Goal: Communication & Community: Answer question/provide support

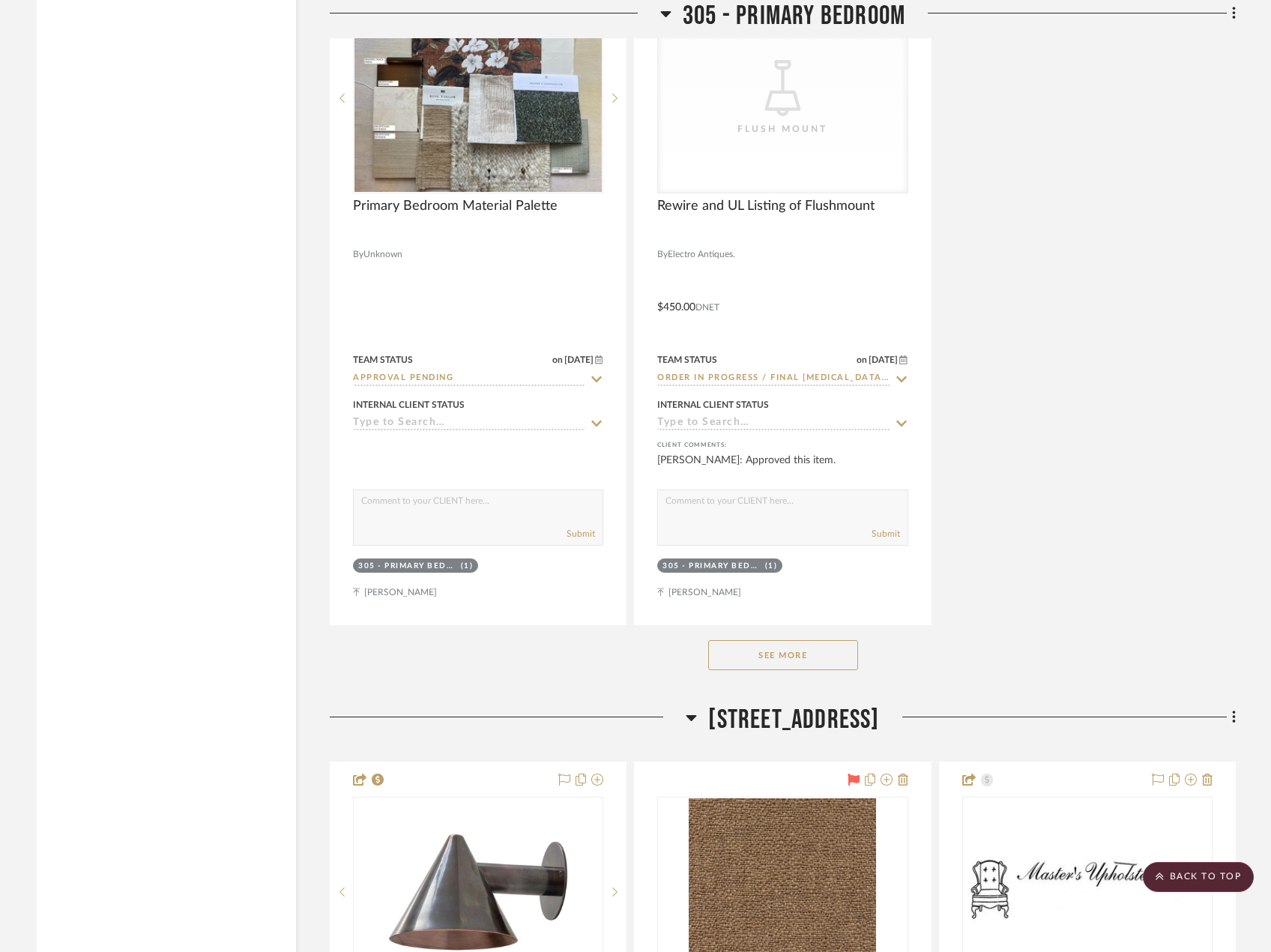
scroll to position [31274, 0]
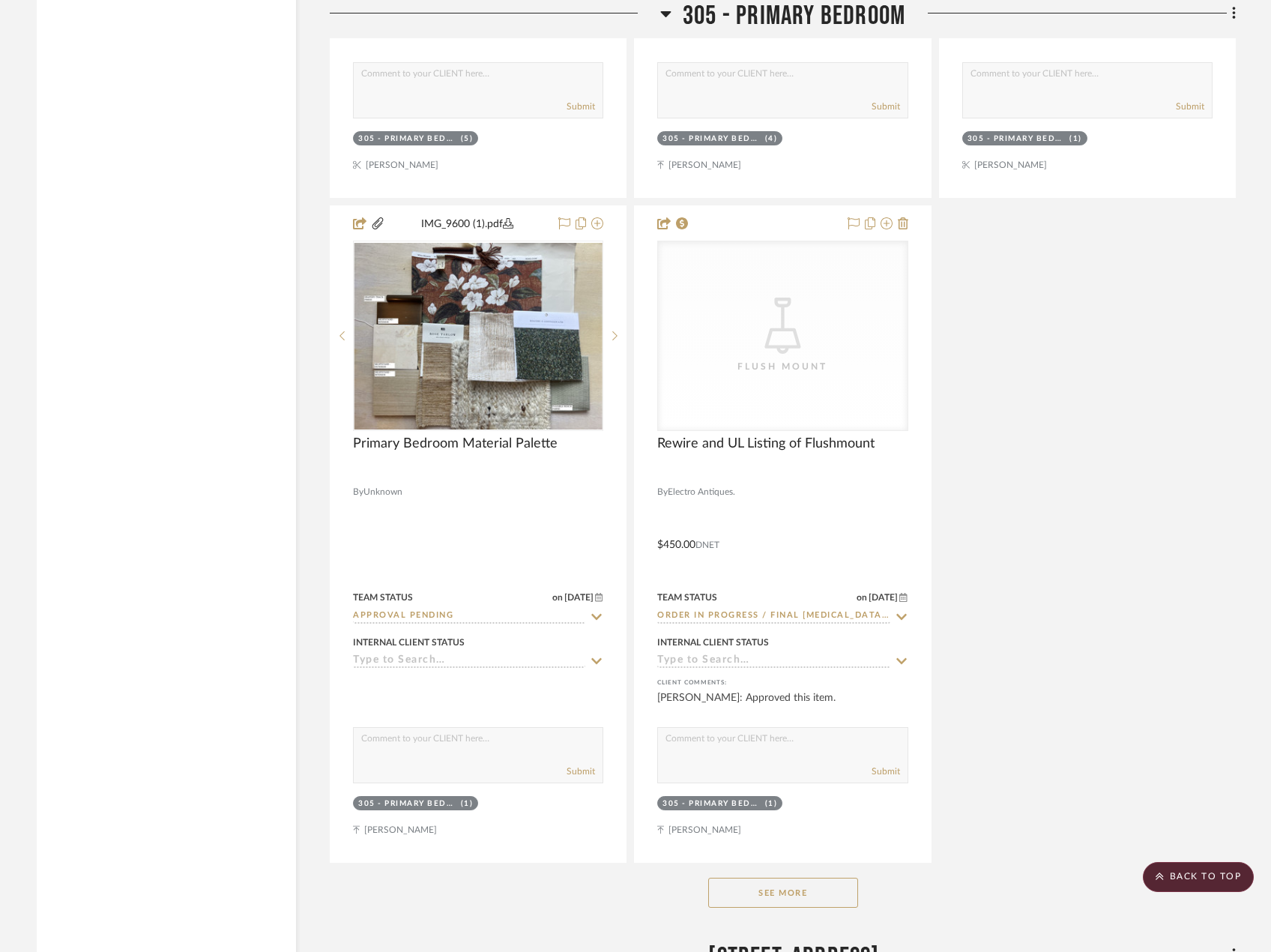
click at [775, 898] on button "See More" at bounding box center [783, 892] width 150 height 30
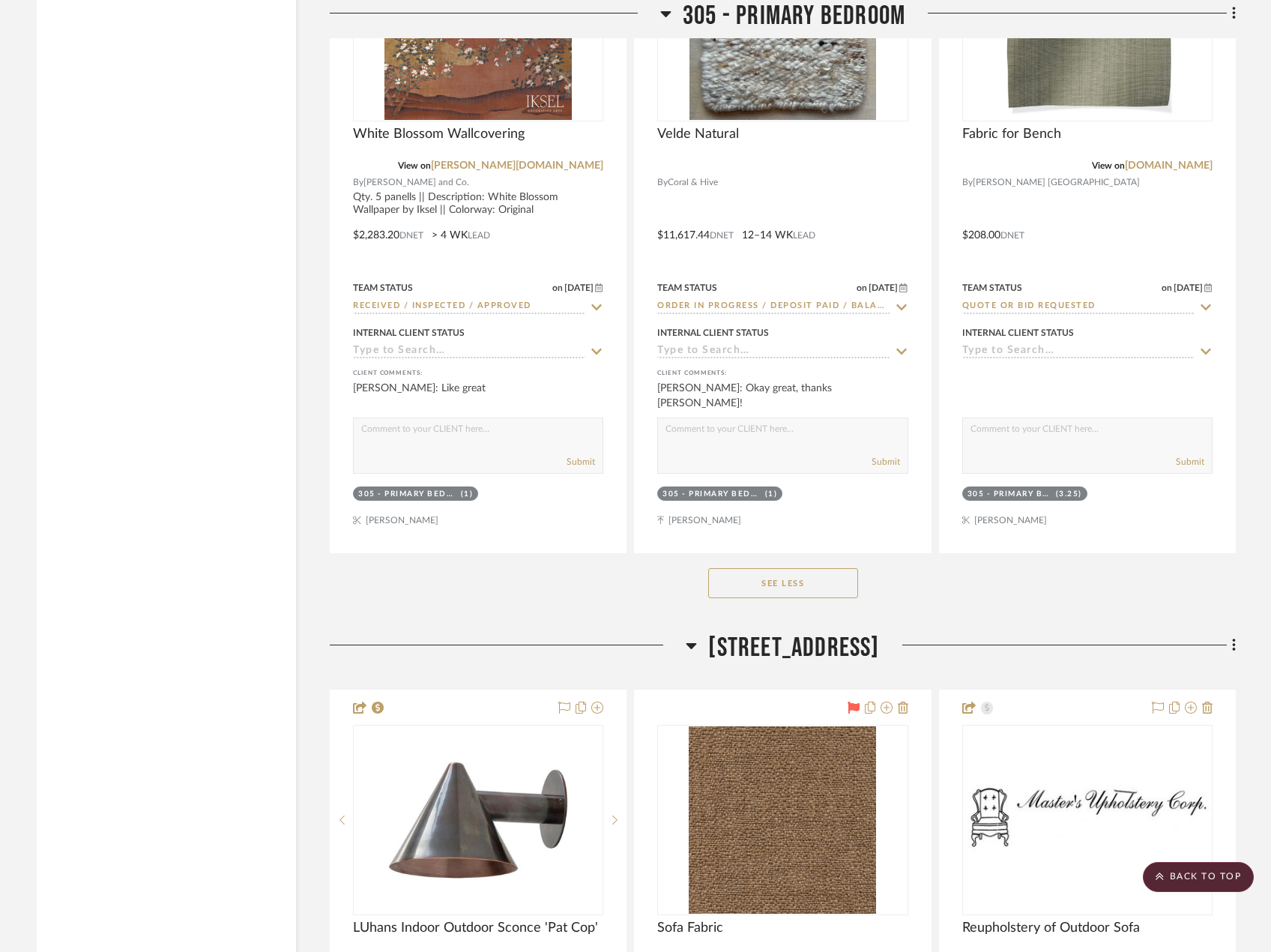
scroll to position [34047, 0]
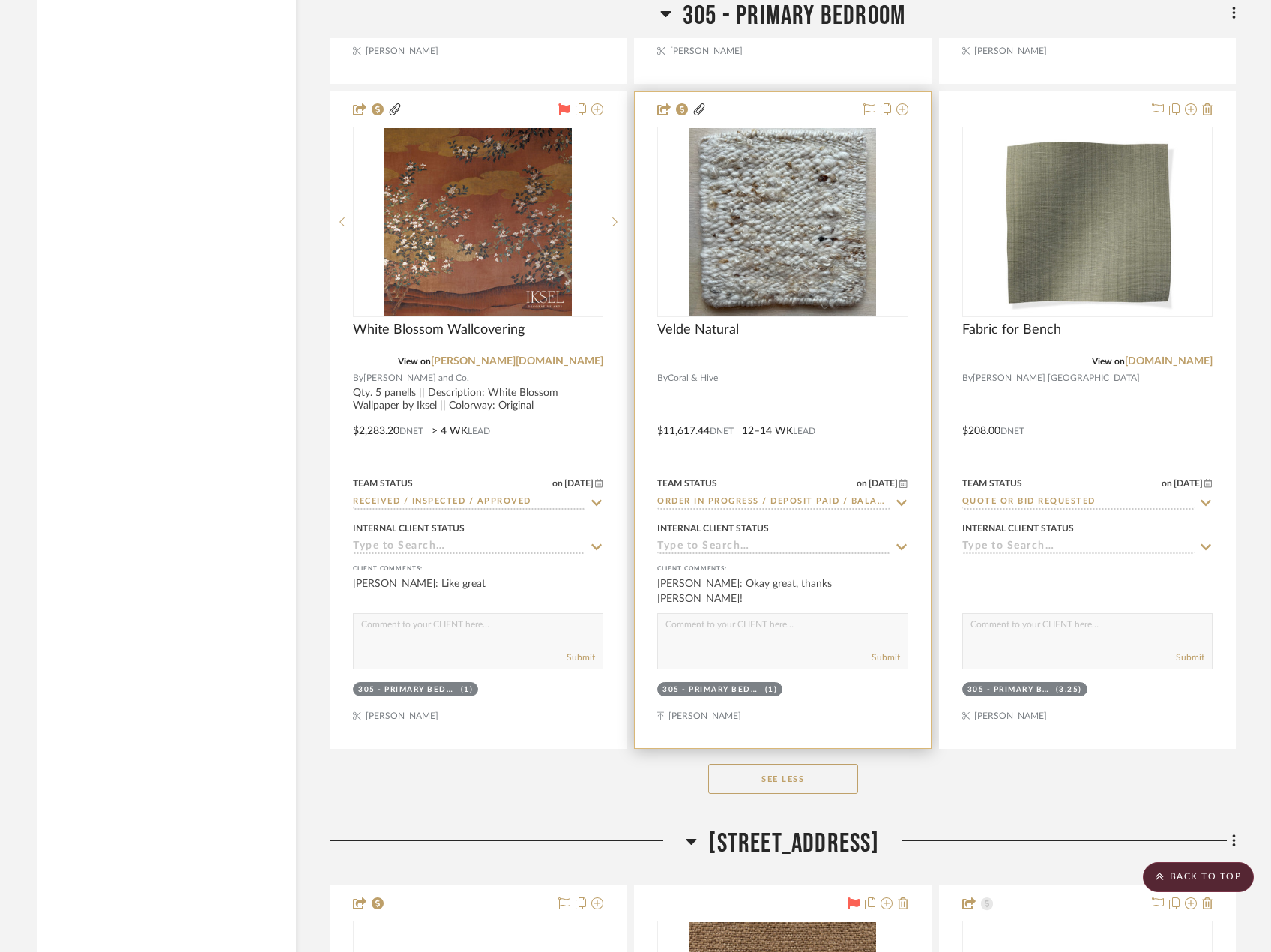
click at [871, 386] on div at bounding box center [783, 420] width 295 height 656
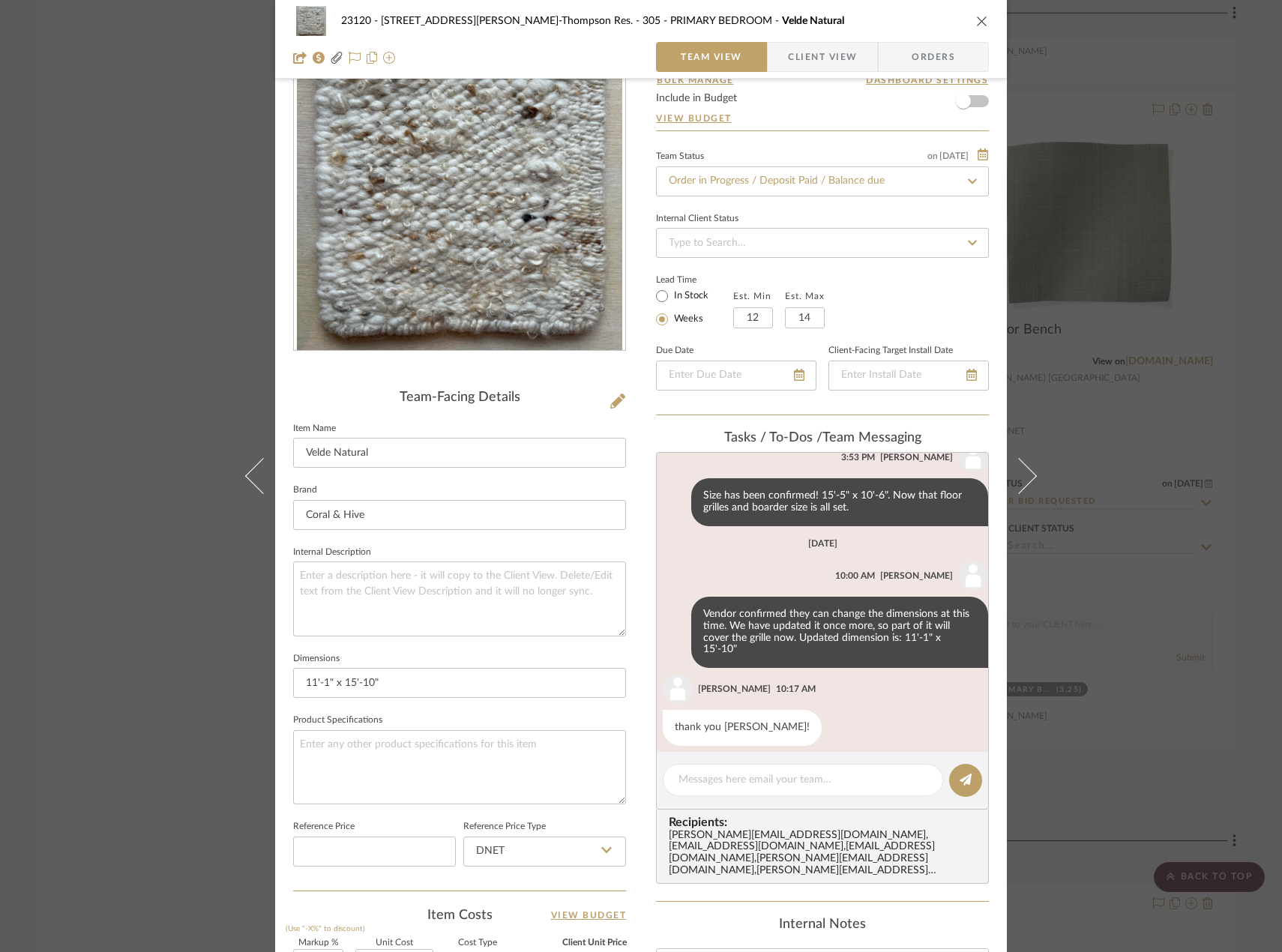
scroll to position [150, 0]
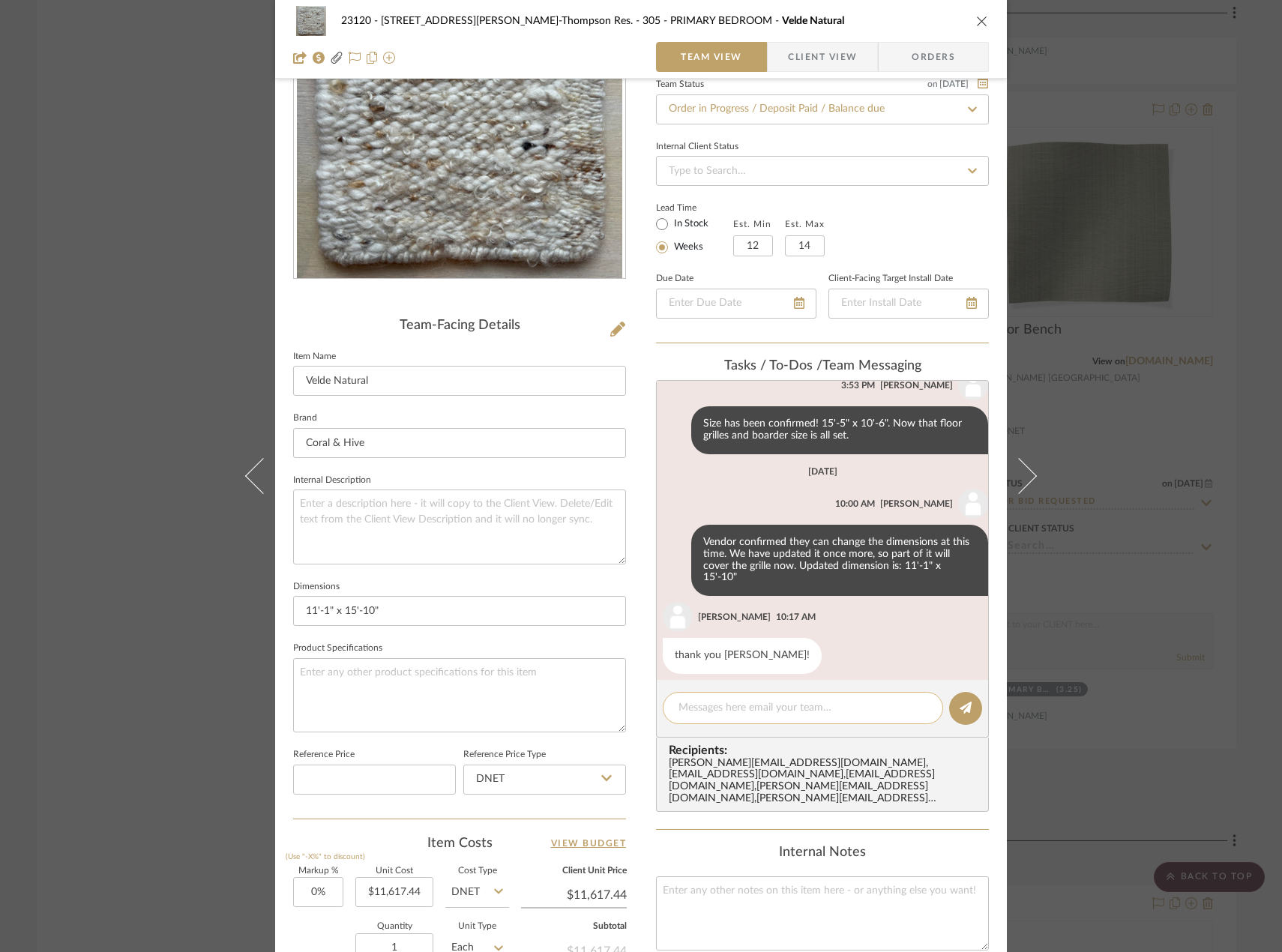
click at [766, 707] on textarea at bounding box center [802, 707] width 249 height 15
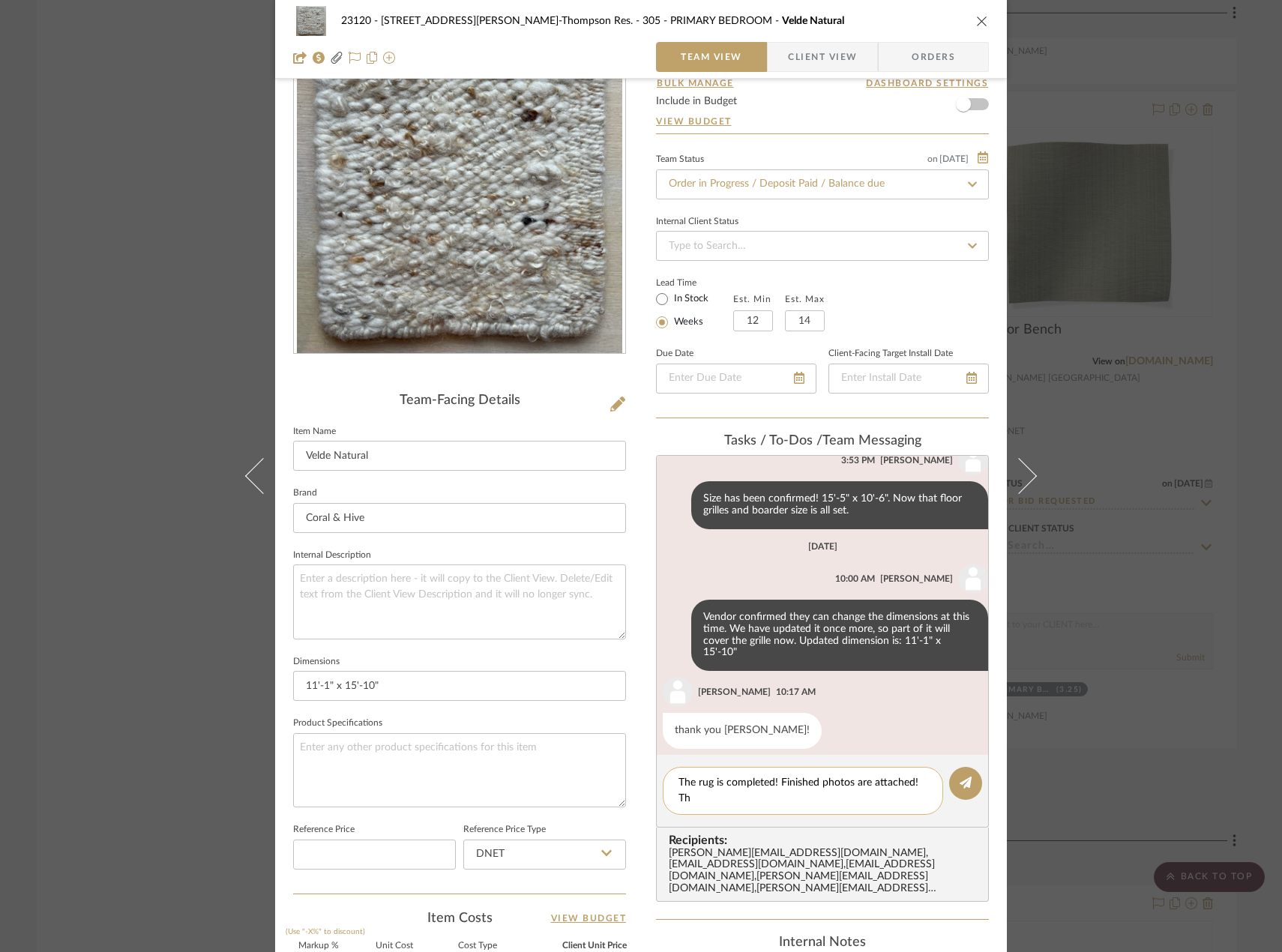
scroll to position [0, 0]
type textarea "The rug is completed! Finished photos are attached! This will be shipped to MM"
click at [960, 790] on button at bounding box center [965, 783] width 33 height 33
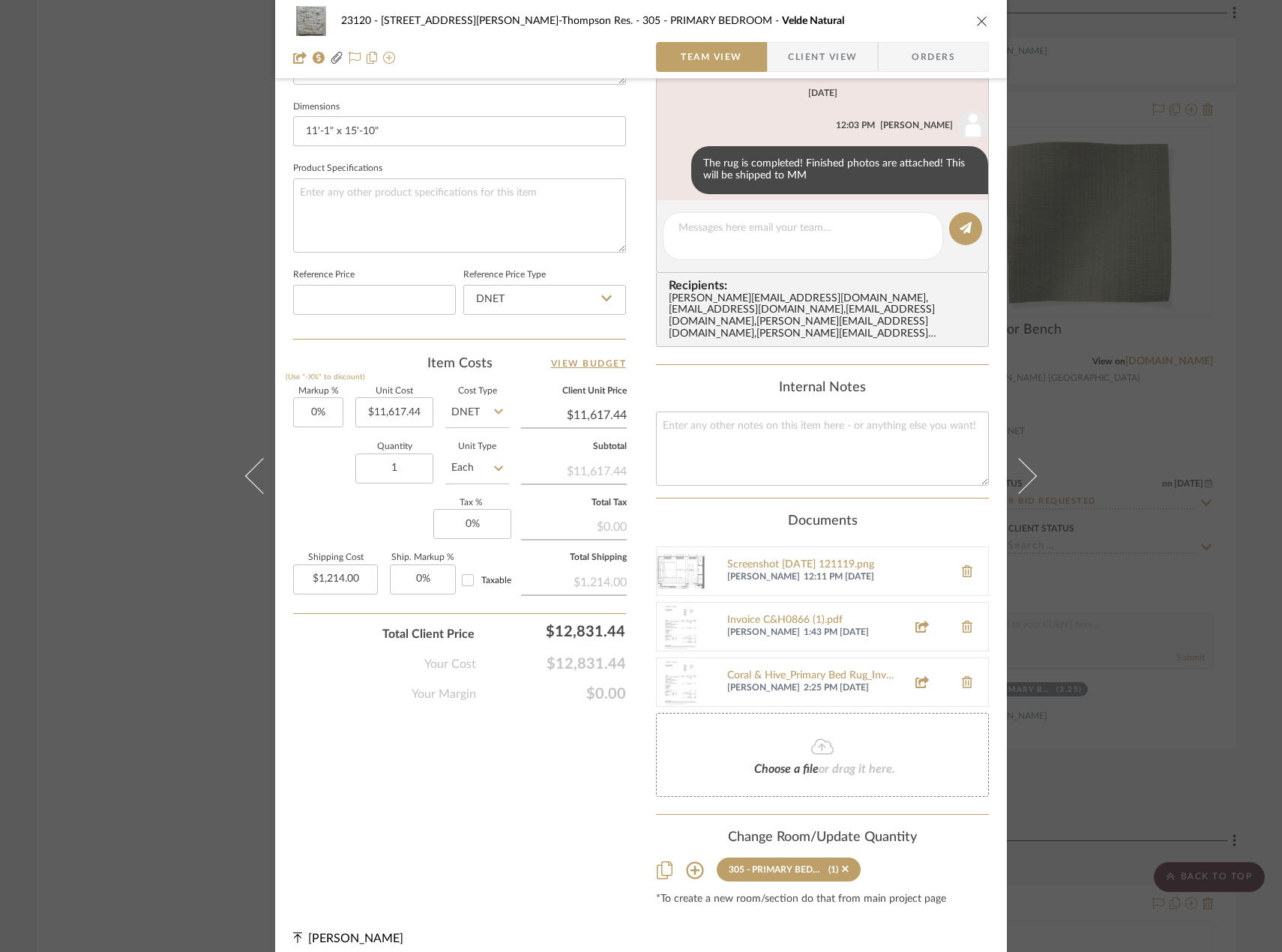
scroll to position [631, 0]
click at [779, 765] on div "Choose a file or drag it here." at bounding box center [822, 753] width 333 height 84
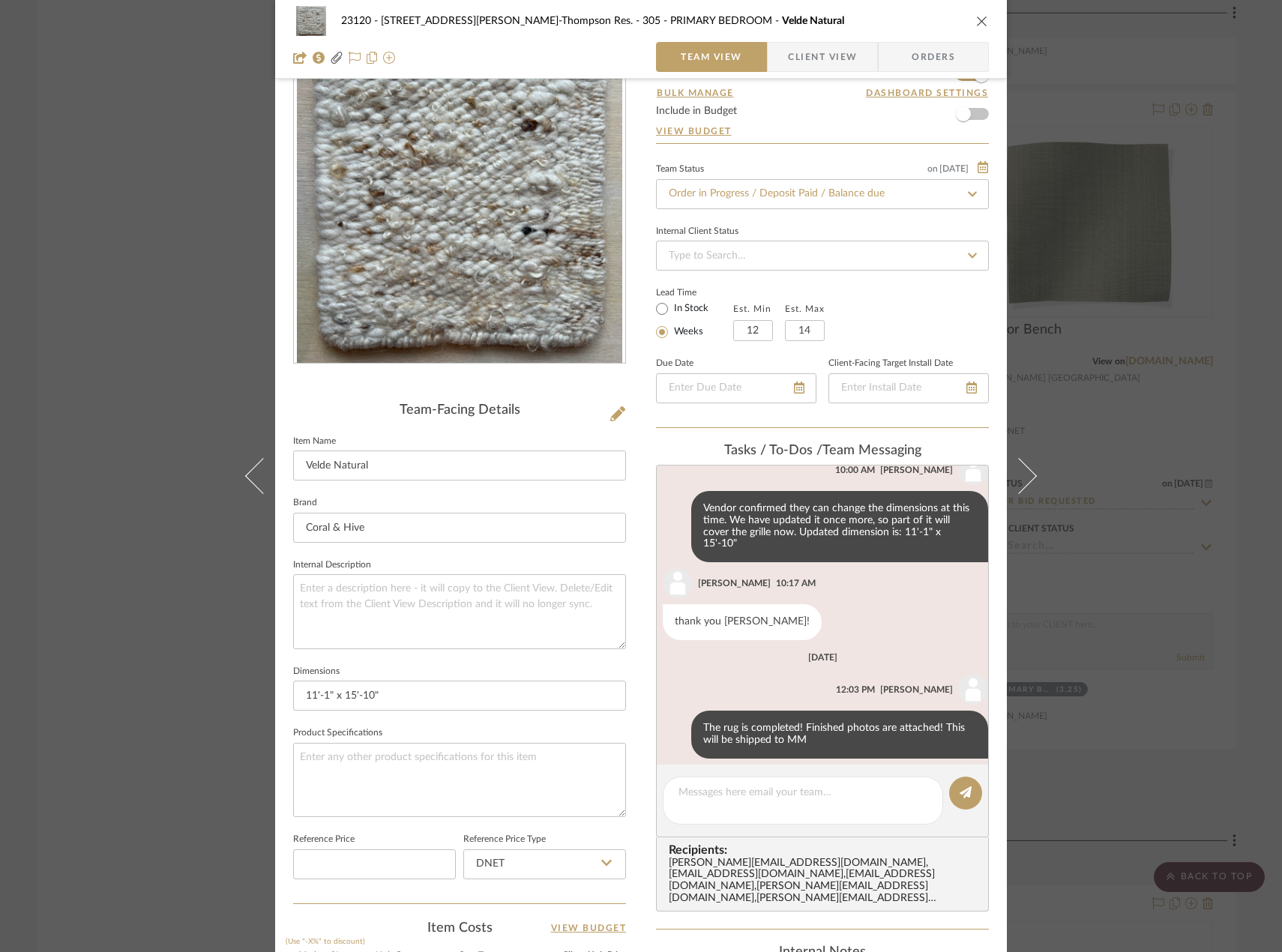
scroll to position [0, 0]
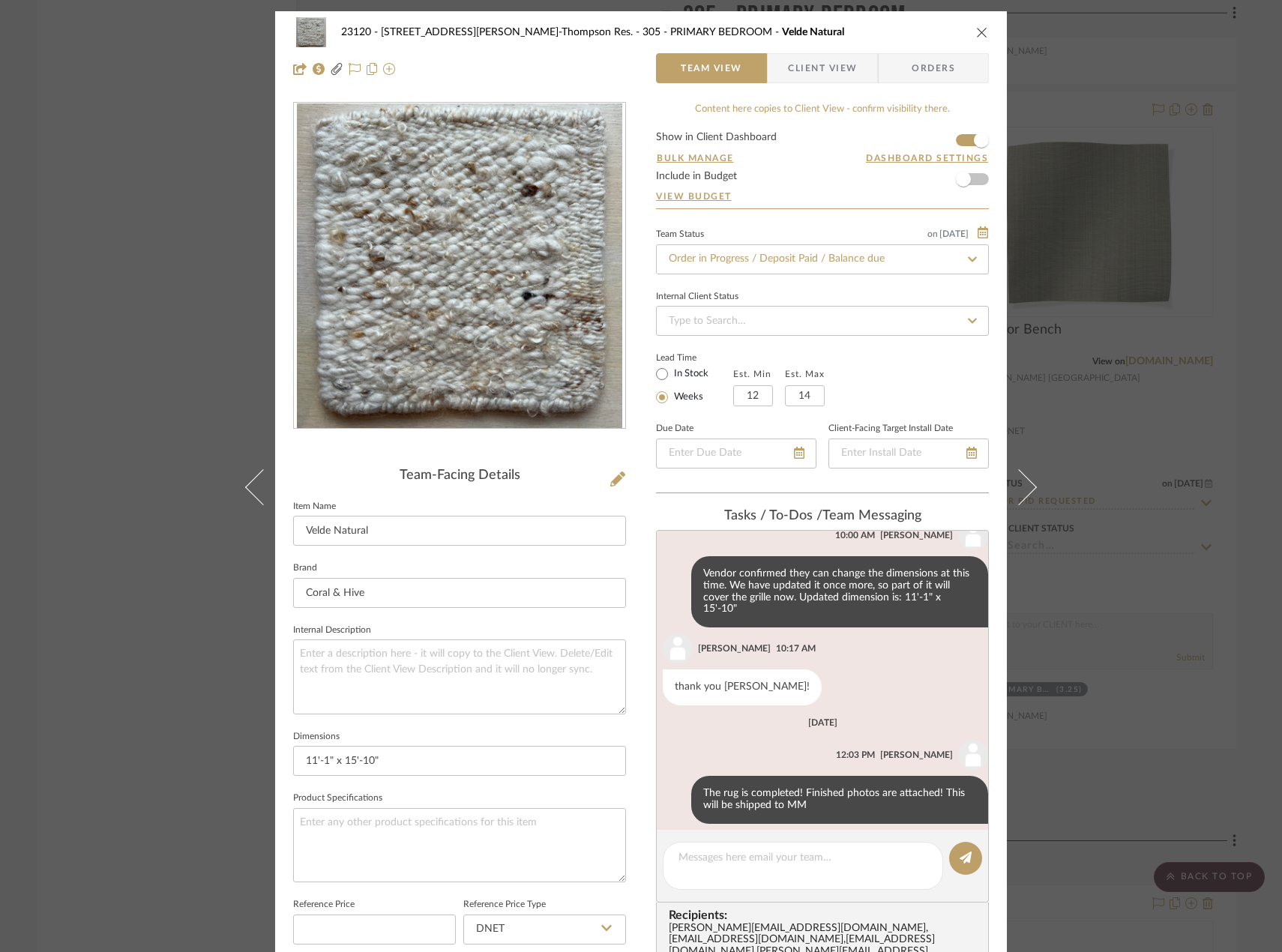
click at [108, 171] on div "23120 - [STREET_ADDRESS][PERSON_NAME]-Thompson Res. 305 - PRIMARY BEDROOM Velde…" at bounding box center [641, 476] width 1282 height 952
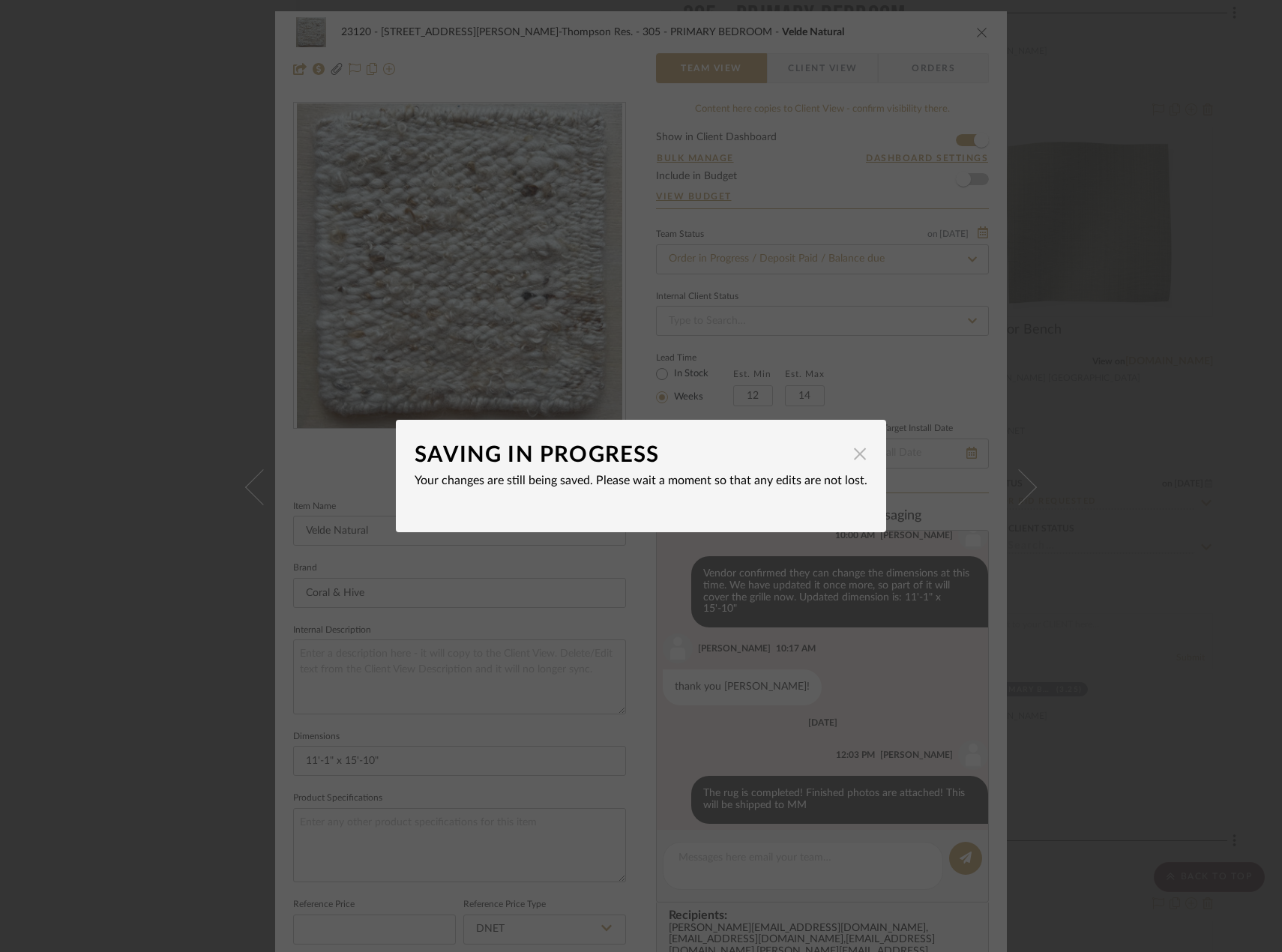
click at [856, 455] on span "button" at bounding box center [859, 453] width 30 height 30
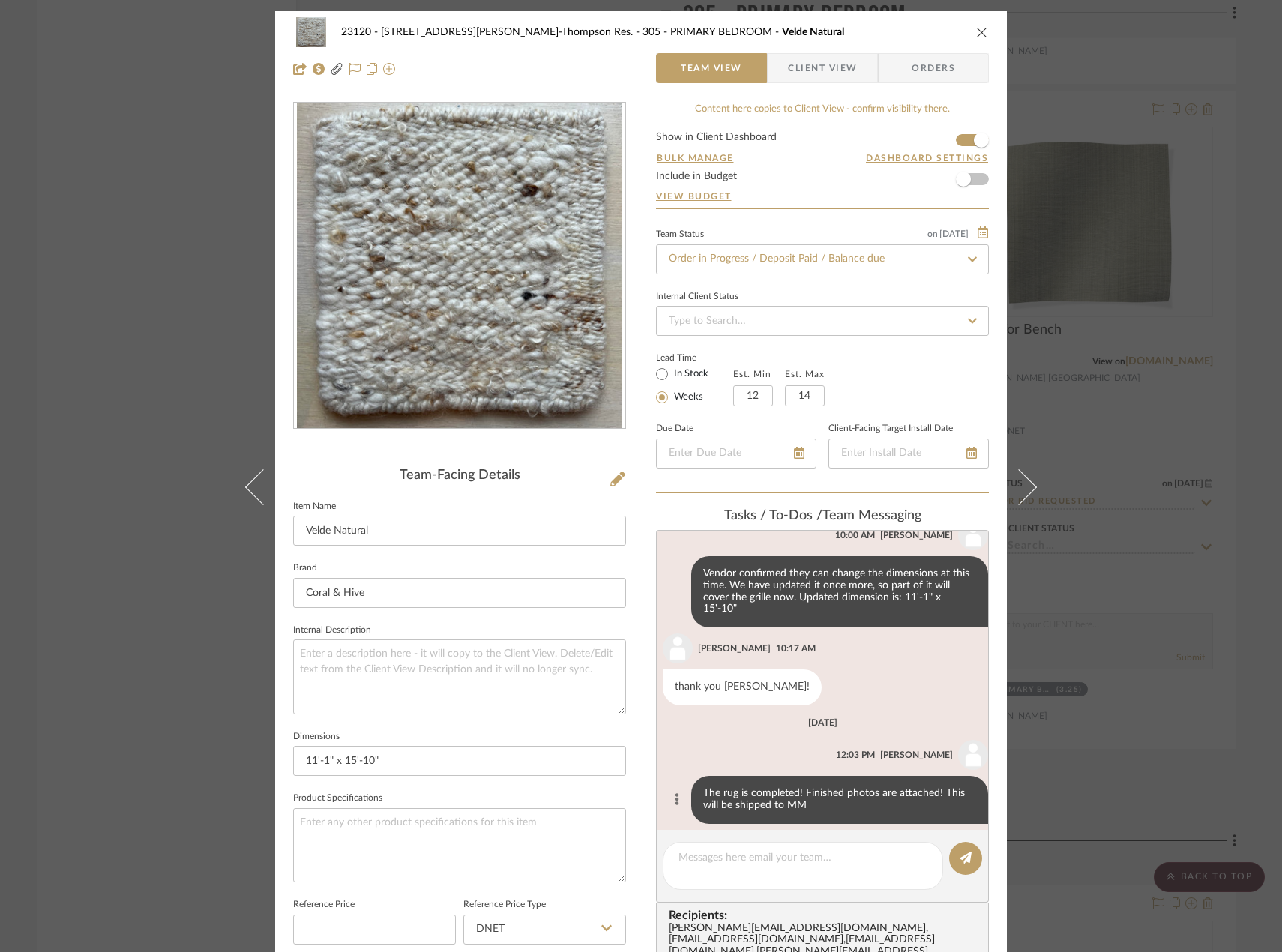
click at [674, 793] on icon at bounding box center [676, 798] width 5 height 12
click at [631, 772] on button "Edit Message" at bounding box center [603, 769] width 104 height 36
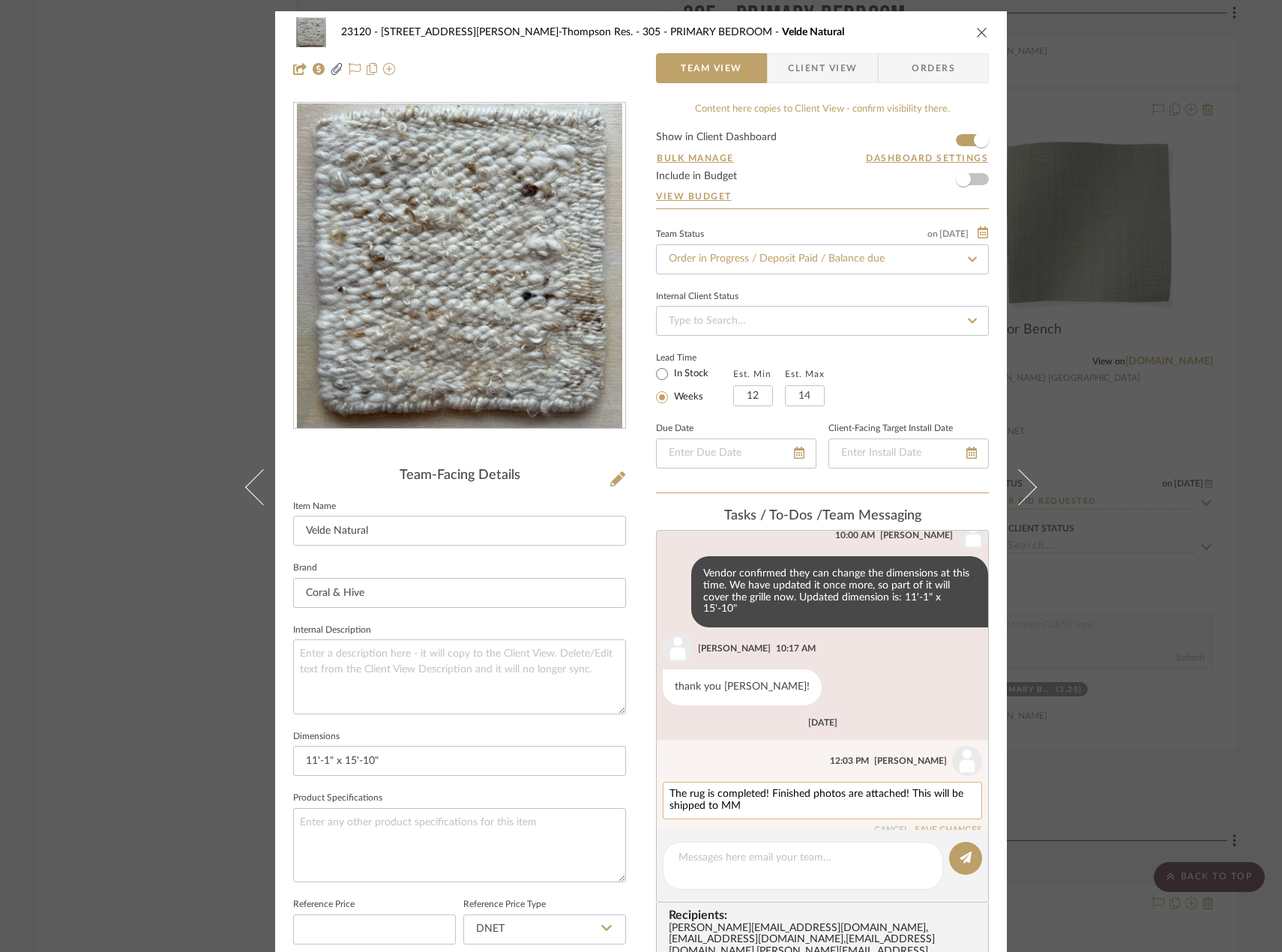
click at [798, 796] on textarea "The rug is completed! Finished photos are attached! This will be shipped to MM" at bounding box center [823, 800] width 306 height 24
type textarea "The rug is completed! Finished photos are attached! This will be shipped to MM.…"
click at [943, 825] on button "SAVE CHANGES" at bounding box center [949, 831] width 67 height 11
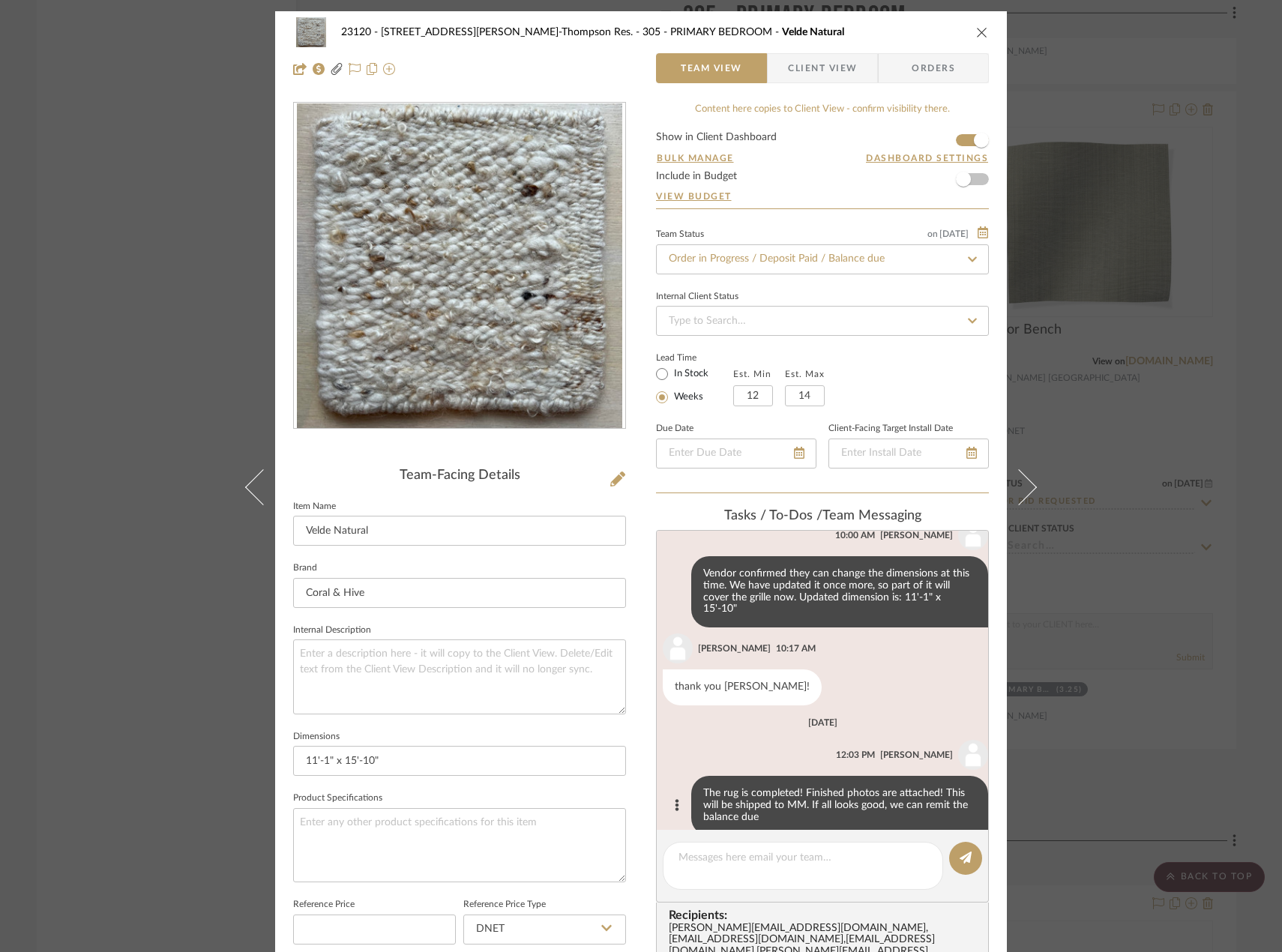
click at [98, 171] on div "23120 - [STREET_ADDRESS][PERSON_NAME]-Thompson Res. 305 - PRIMARY BEDROOM Velde…" at bounding box center [641, 476] width 1282 height 952
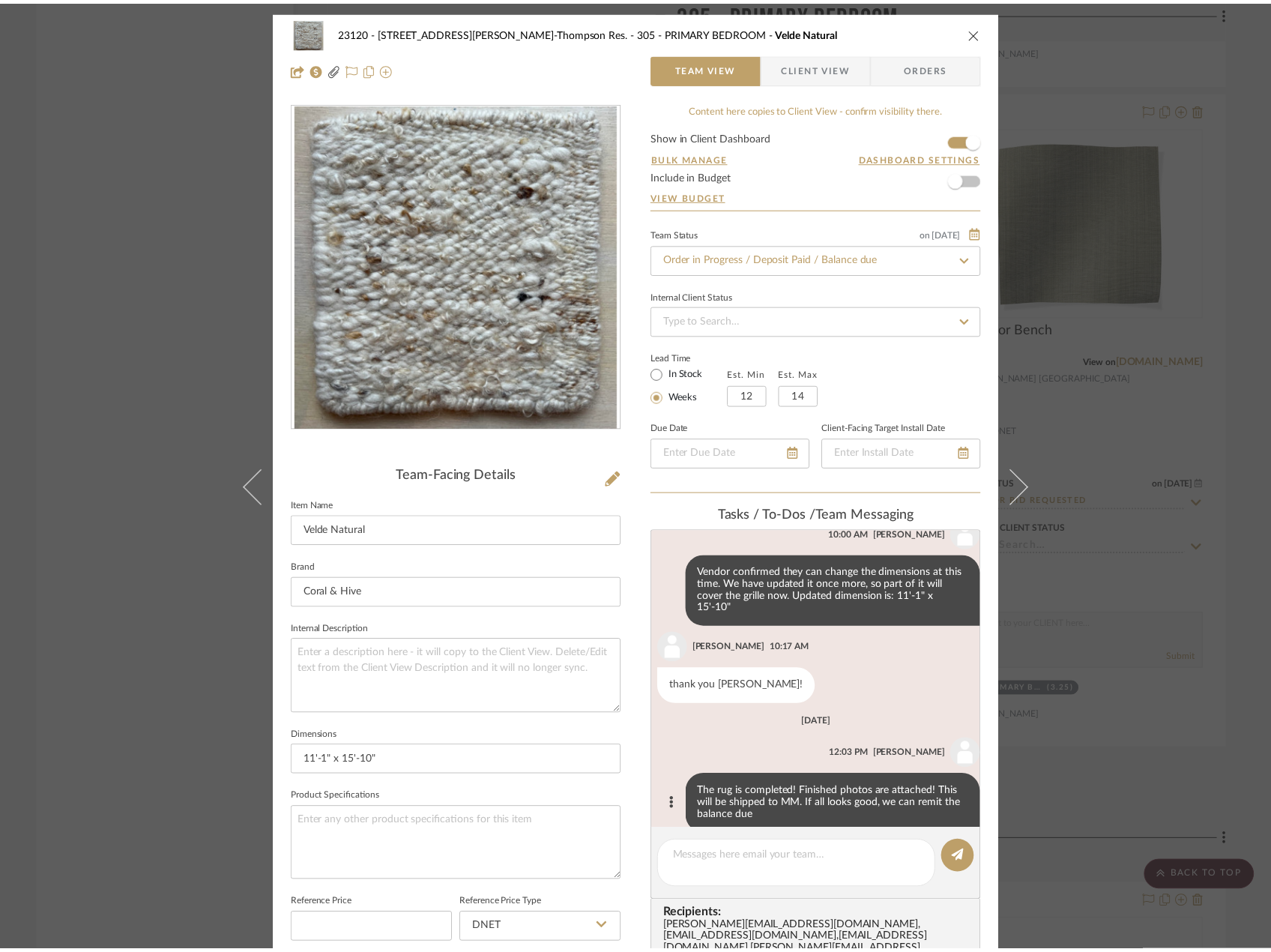
scroll to position [34047, 0]
